Goal: Register for event/course

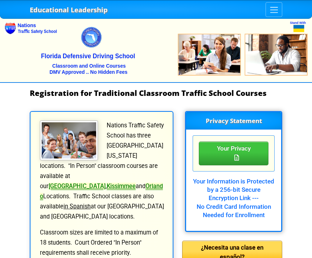
click at [105, 183] on link "[GEOGRAPHIC_DATA]" at bounding box center [77, 186] width 57 height 7
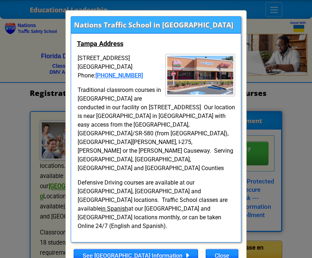
click at [135, 249] on link "See [GEOGRAPHIC_DATA] Information" at bounding box center [136, 256] width 124 height 14
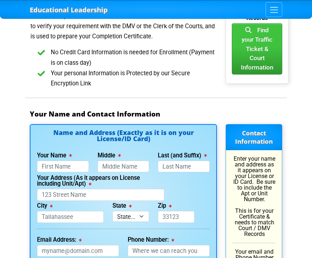
scroll to position [593, 0]
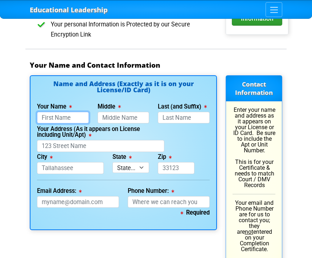
click at [50, 112] on input "Your Name" at bounding box center [63, 118] width 52 height 12
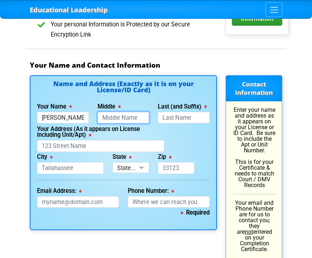
click at [140, 112] on input "Middle" at bounding box center [124, 118] width 52 height 12
type input "[PERSON_NAME]"
click at [195, 104] on label "Last (and Suffix)" at bounding box center [182, 107] width 49 height 6
click at [195, 112] on input "Last (and Suffix)" at bounding box center [184, 118] width 52 height 12
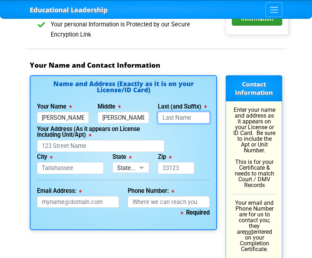
type input "[PERSON_NAME]"
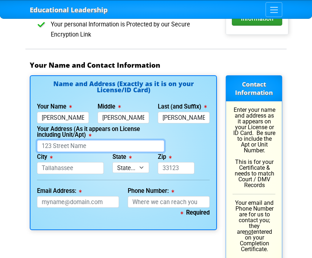
click at [155, 140] on input "Your Address (As it appears on License including Unit/Apt)" at bounding box center [100, 146] width 127 height 12
type input "[PERSON_NAME]"
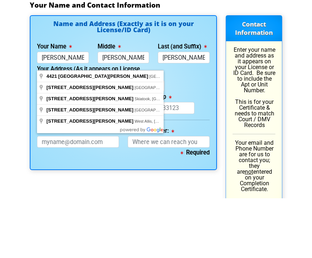
type input "[STREET_ADDRESS][PERSON_NAME]"
type input "[GEOGRAPHIC_DATA]"
select select "{"fullName":"[US_STATE]","abbreviation":"FL","uniqueId":"1d559909-6cf0-4a4d-848…"
type input "33611"
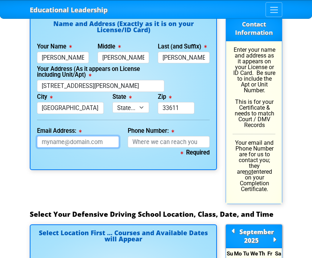
click at [105, 136] on input "Email Address:" at bounding box center [78, 142] width 82 height 12
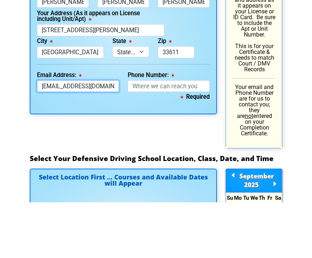
type input "[EMAIL_ADDRESS][DOMAIN_NAME]"
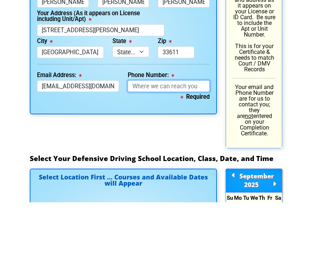
click at [197, 137] on input "Phone Number:" at bounding box center [169, 143] width 82 height 12
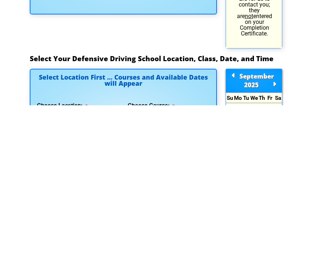
type input "[PHONE_NUMBER]"
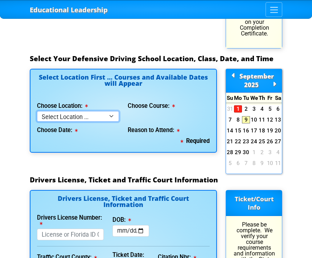
select select "2"
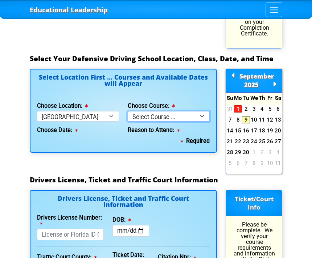
click at [188, 111] on select "Select Course ... 4 Hour BDI Class (Basic Course & TCAC) 4 Hour Under 25 Class …" at bounding box center [169, 116] width 82 height 11
select select "3"
select select
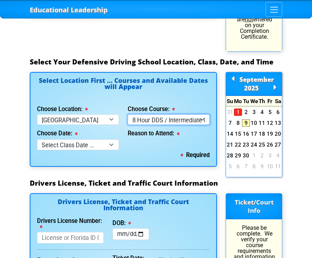
scroll to position [808, 0]
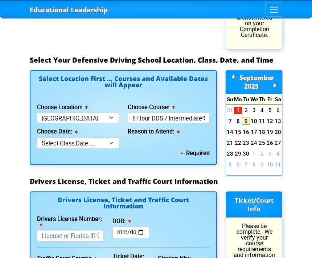
click at [262, 118] on link "11" at bounding box center [262, 121] width 8 height 7
click at [259, 107] on link "4" at bounding box center [262, 110] width 8 height 7
click at [259, 118] on link "11" at bounding box center [262, 121] width 8 height 7
click at [262, 129] on link "18" at bounding box center [262, 132] width 8 height 7
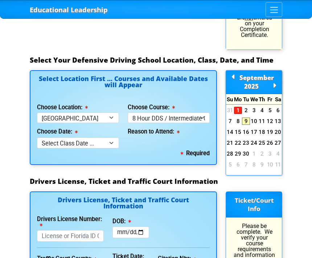
click at [246, 129] on link "16" at bounding box center [246, 132] width 8 height 7
click at [244, 118] on link "9" at bounding box center [246, 121] width 8 height 7
click at [251, 129] on link "17" at bounding box center [254, 132] width 8 height 7
click at [274, 129] on link "20" at bounding box center [278, 132] width 8 height 7
click at [86, 231] on input "Drivers License Number:" at bounding box center [70, 237] width 67 height 12
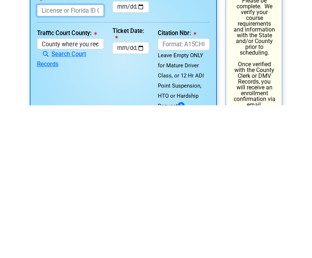
scroll to position [881, 0]
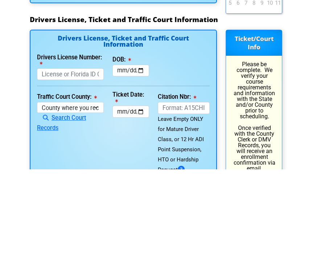
click at [79, 203] on link "Search Court Records" at bounding box center [61, 211] width 49 height 17
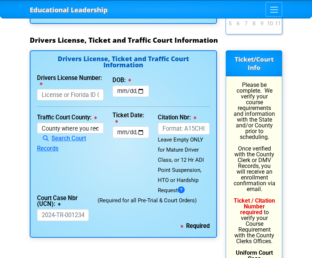
scroll to position [949, 0]
